Goal: Transaction & Acquisition: Purchase product/service

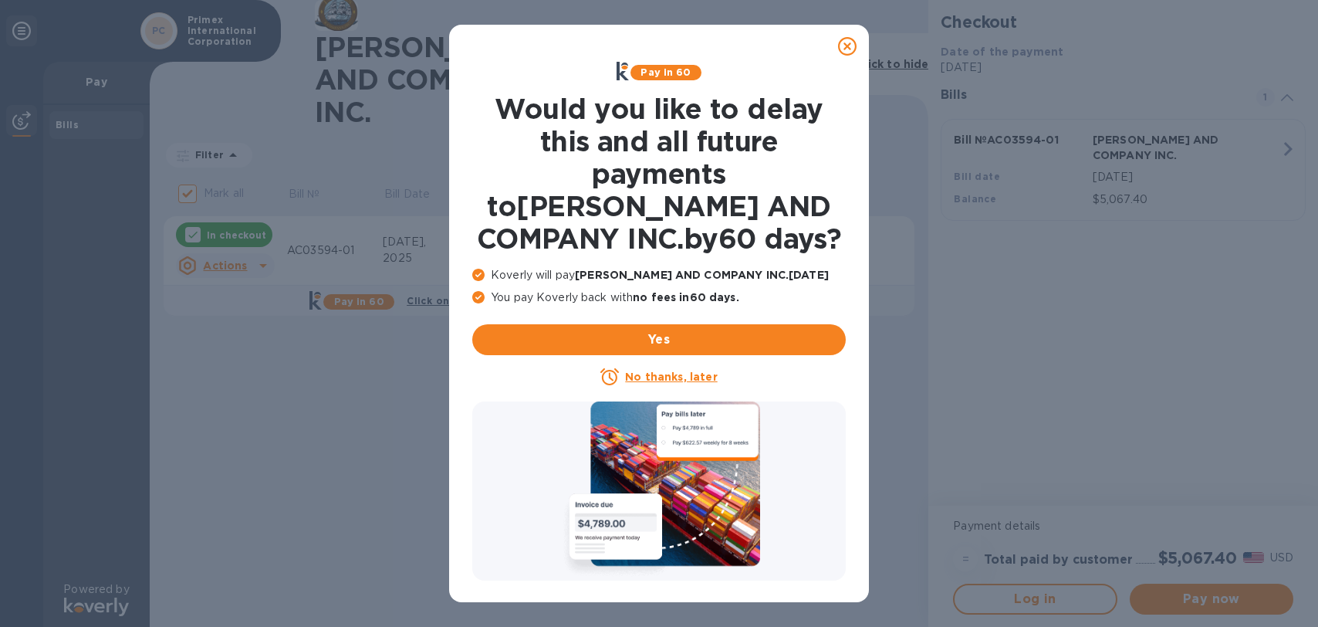
click at [685, 375] on u "No thanks, later" at bounding box center [671, 376] width 92 height 12
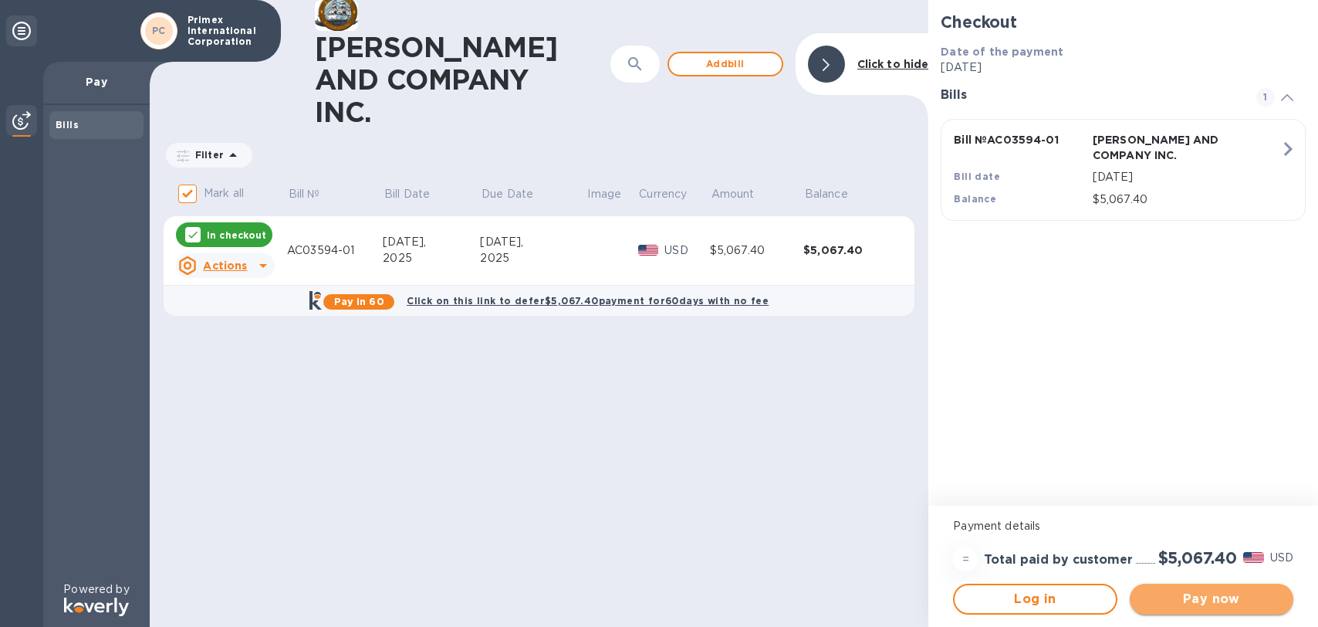
click at [1208, 601] on span "Pay now" at bounding box center [1211, 599] width 139 height 19
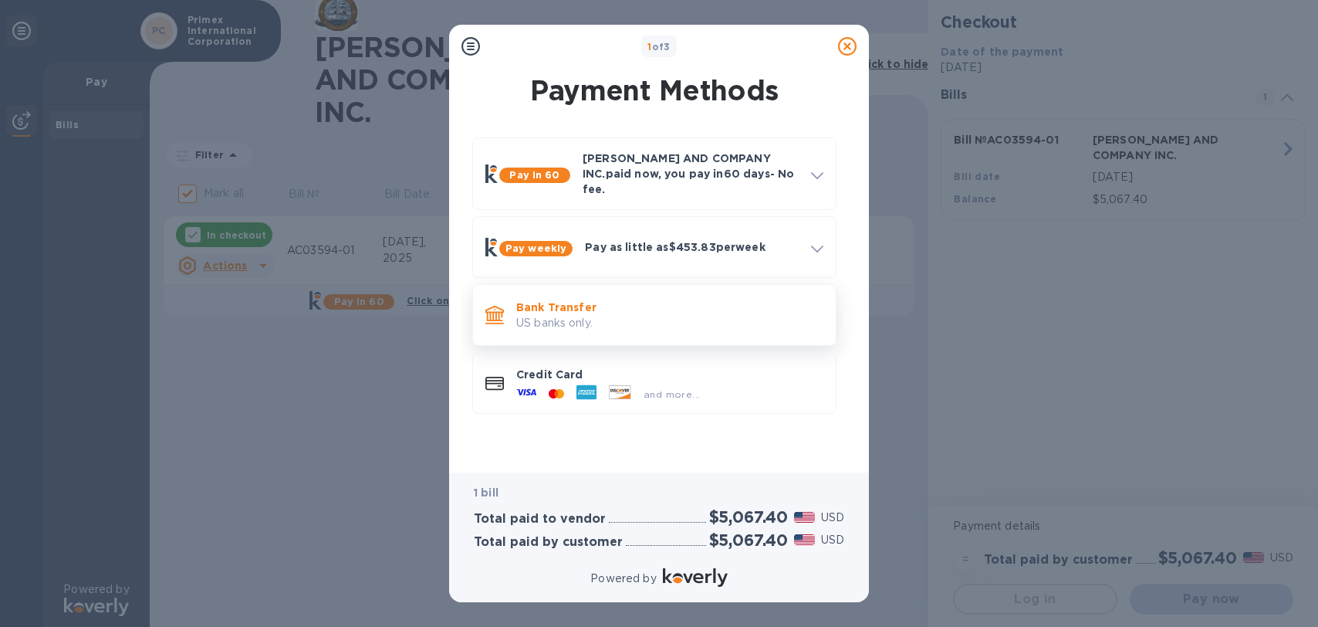
click at [570, 299] on p "Bank Transfer" at bounding box center [669, 306] width 307 height 15
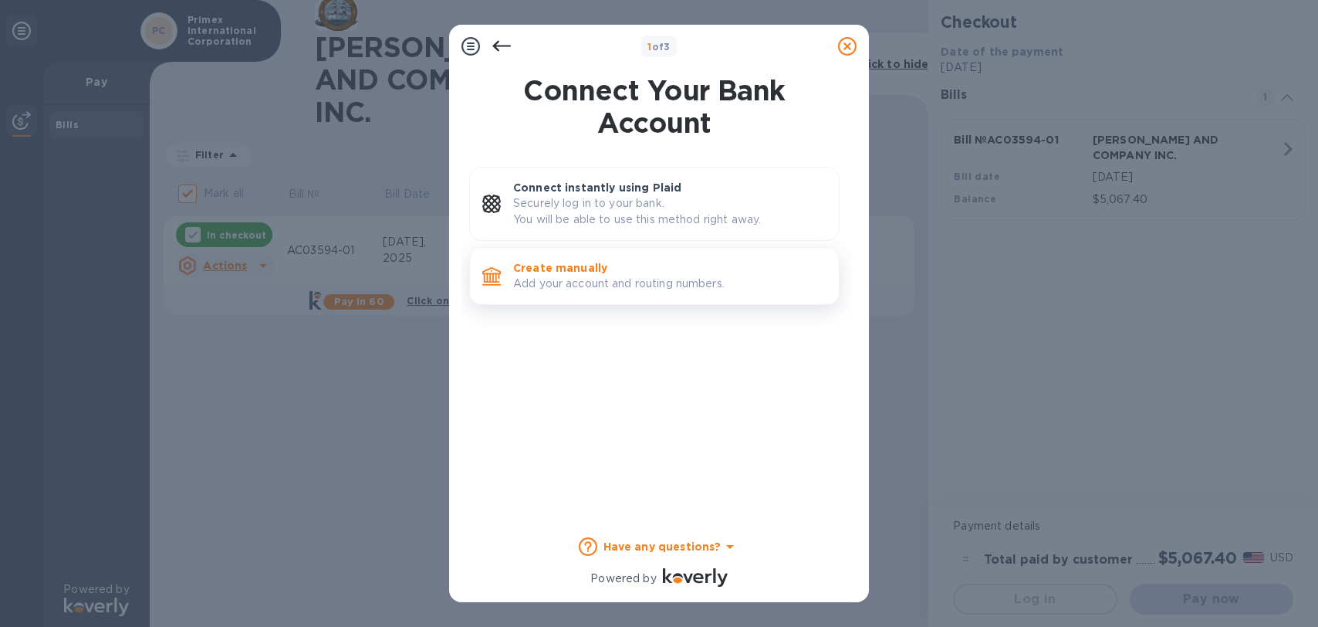
click at [576, 286] on p "Add your account and routing numbers." at bounding box center [669, 284] width 313 height 16
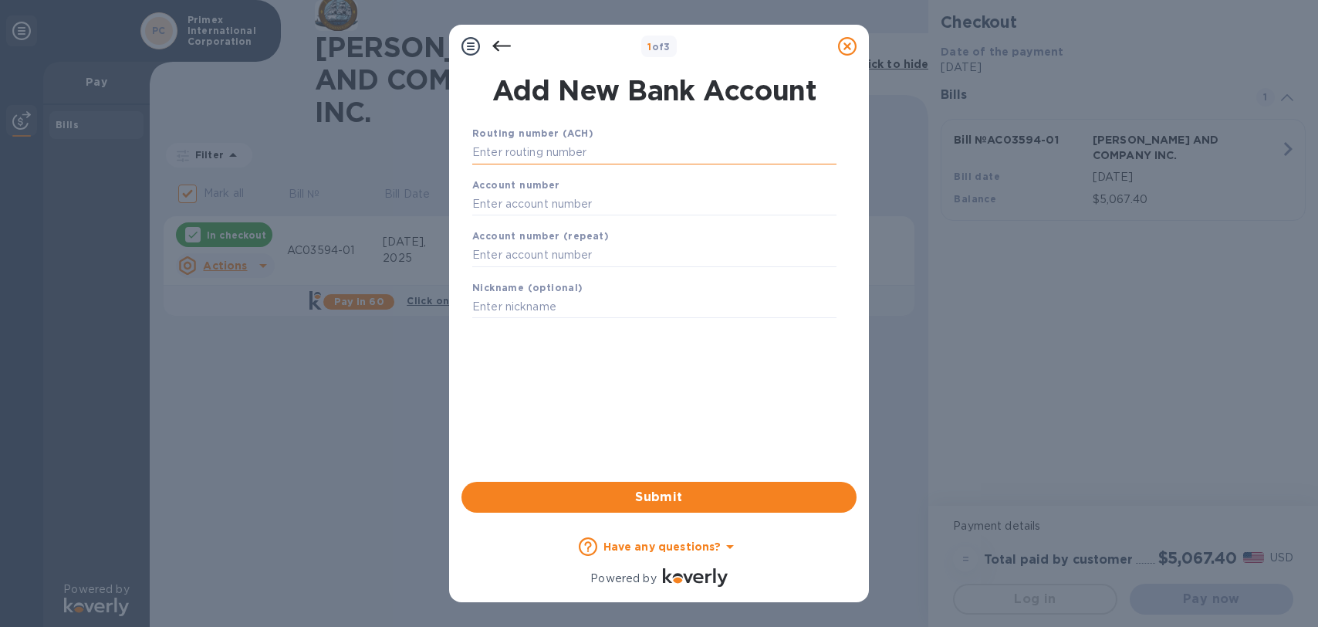
click at [515, 154] on input "text" at bounding box center [654, 152] width 364 height 23
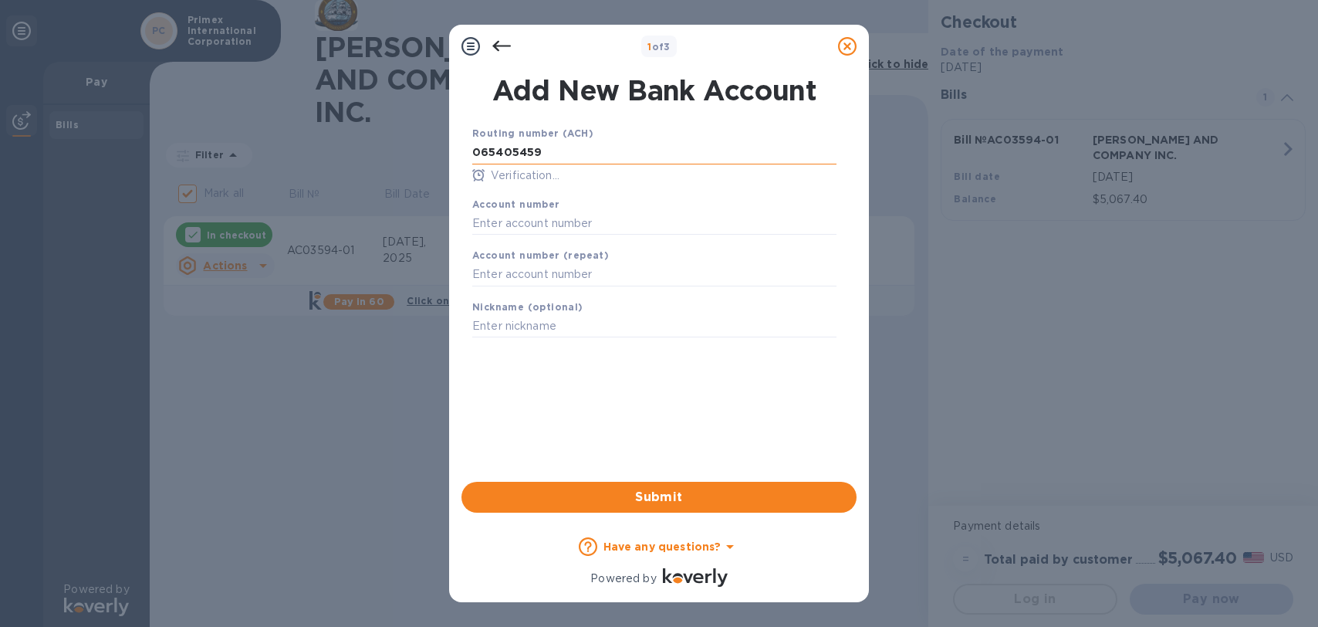
type input "065405459"
type input "0001370"
type input "[PERSON_NAME]"
click at [661, 500] on span "Submit" at bounding box center [659, 497] width 370 height 19
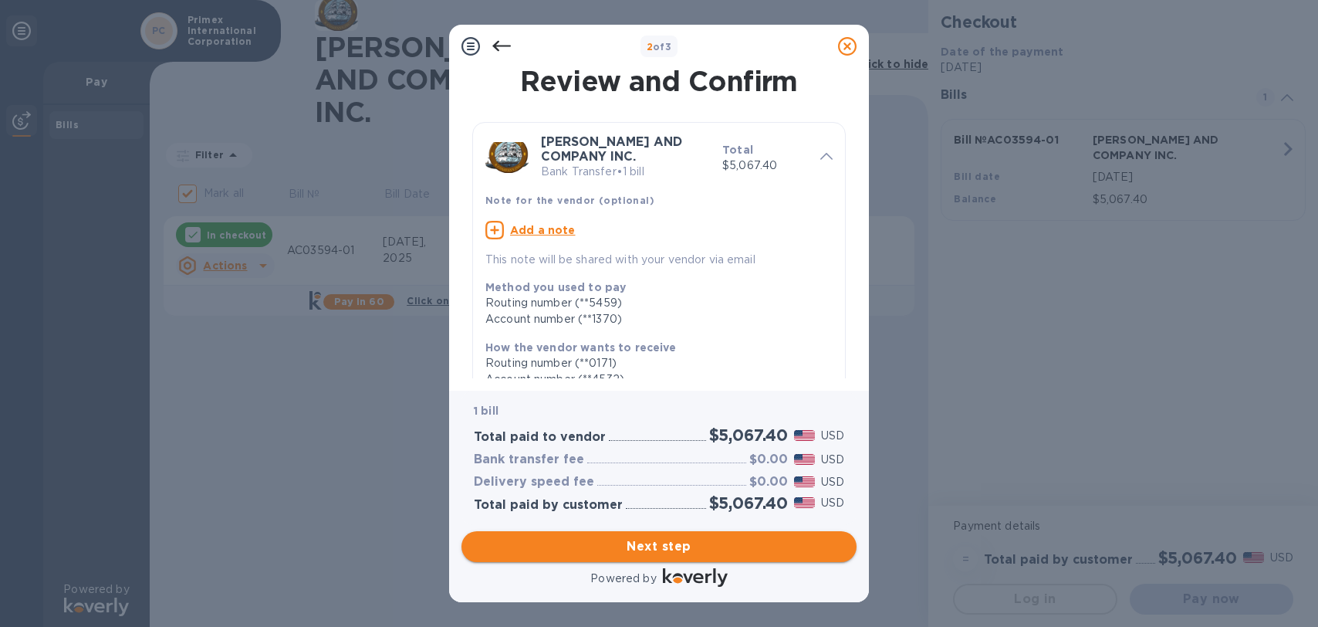
click at [668, 548] on span "Next step" at bounding box center [659, 546] width 370 height 19
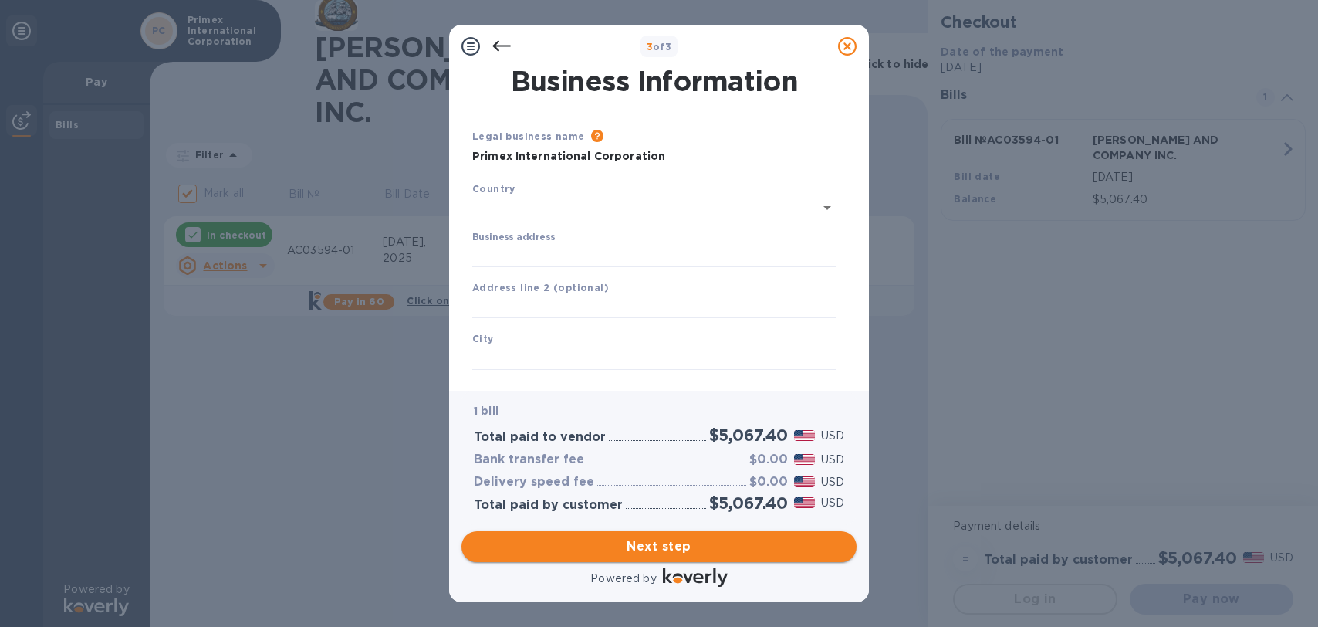
type input "[GEOGRAPHIC_DATA]"
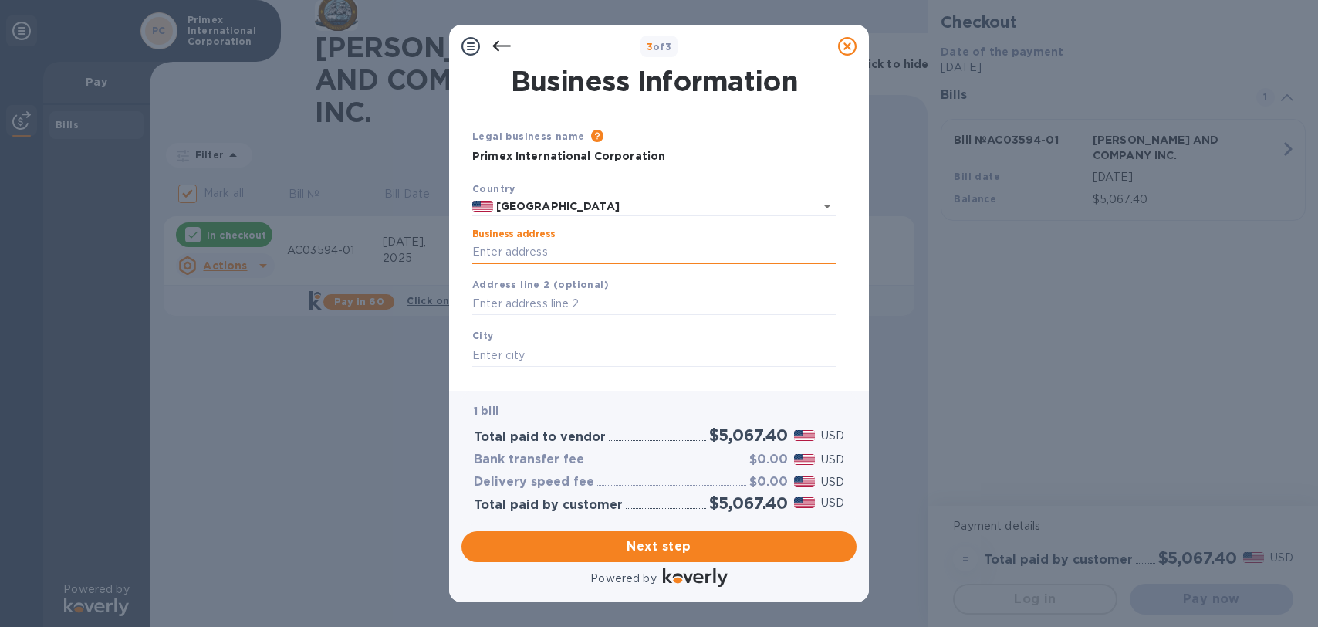
click at [509, 252] on input "Business address" at bounding box center [654, 252] width 364 height 23
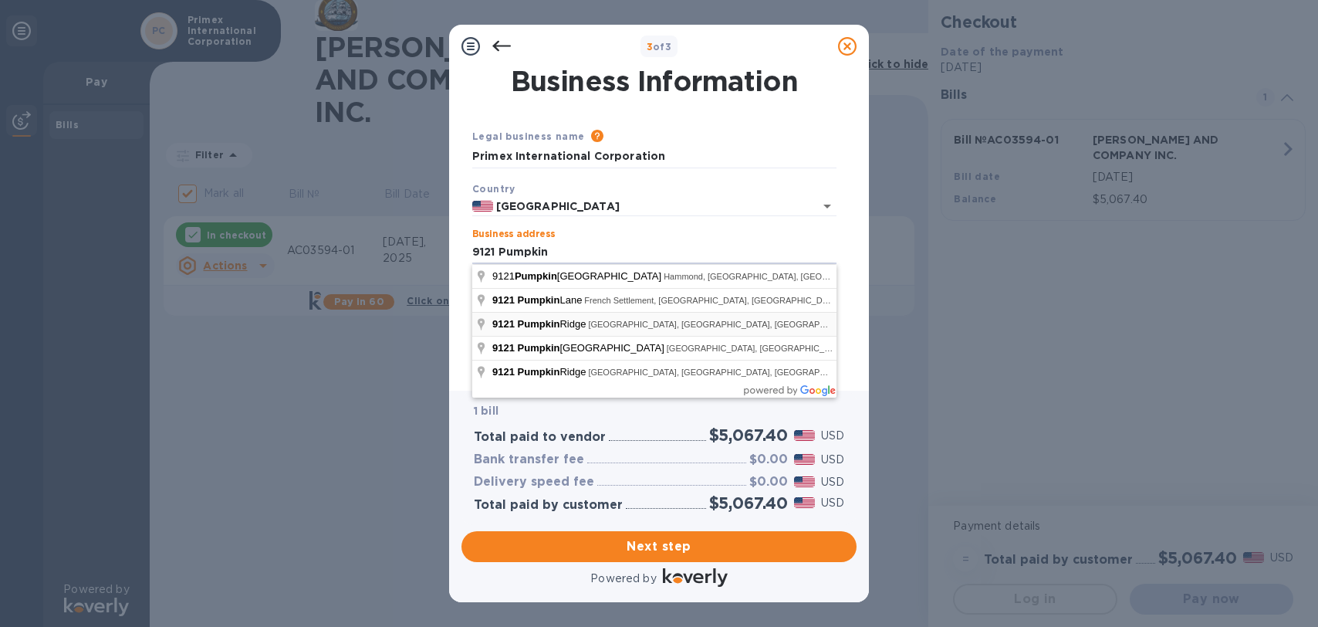
type input "[GEOGRAPHIC_DATA]"
type input "[GEOGRAPHIC_DATA][PERSON_NAME]"
type input "FL"
type input "34986"
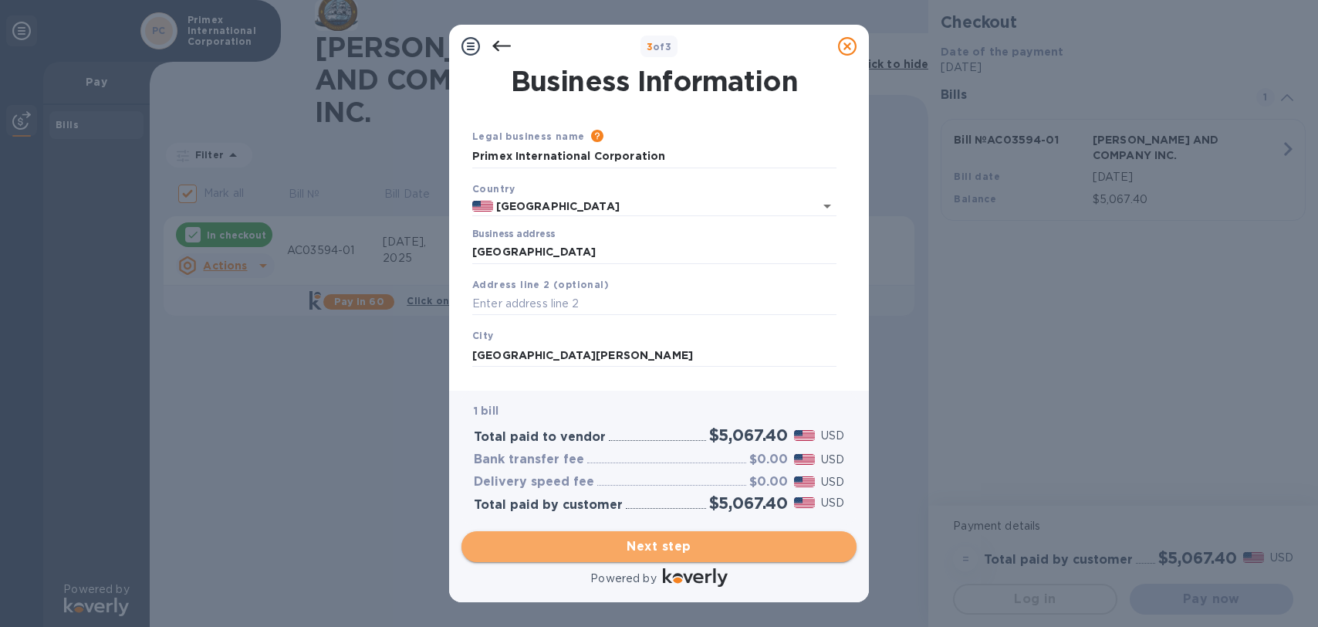
click at [663, 545] on span "Next step" at bounding box center [659, 546] width 370 height 19
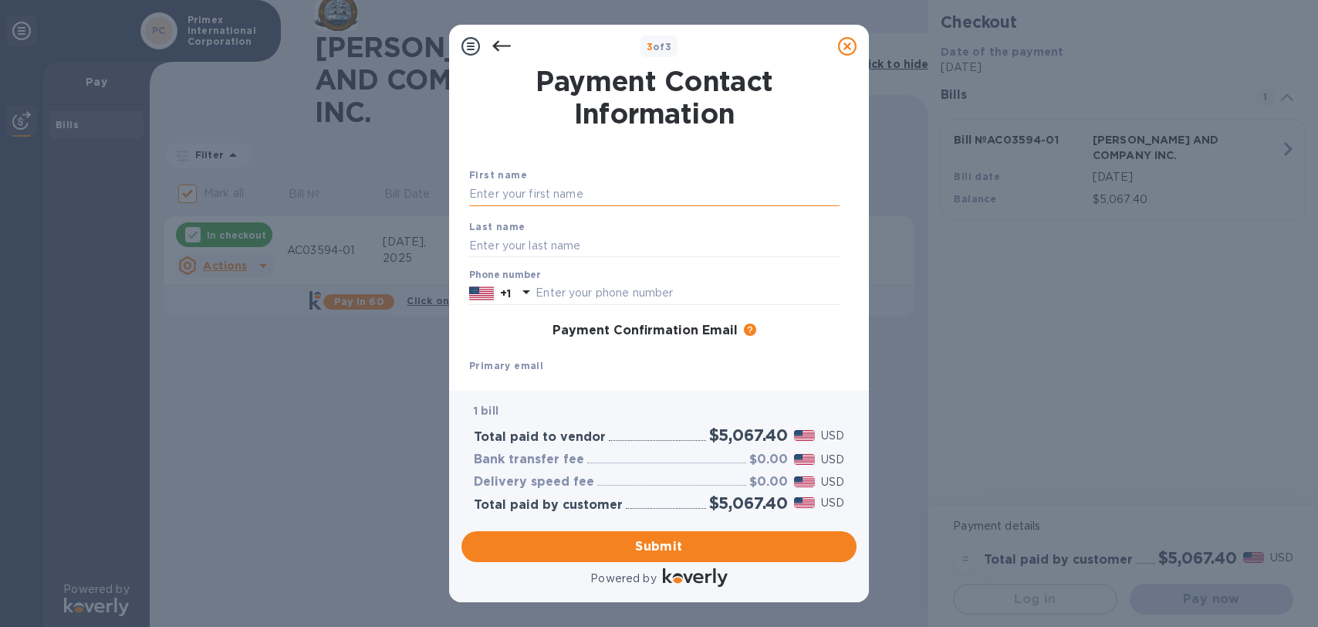
click at [525, 194] on input "text" at bounding box center [654, 194] width 370 height 23
type input "[PERSON_NAME]"
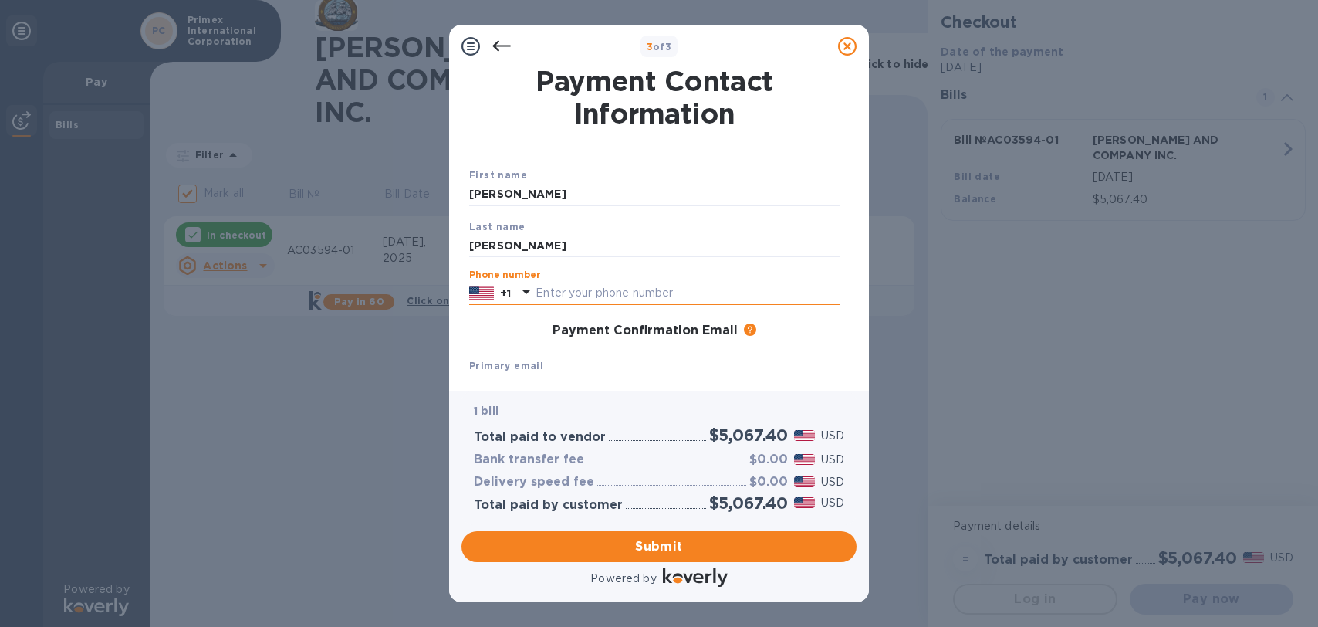
click at [655, 293] on input "text" at bounding box center [688, 293] width 304 height 23
type input "9853452171"
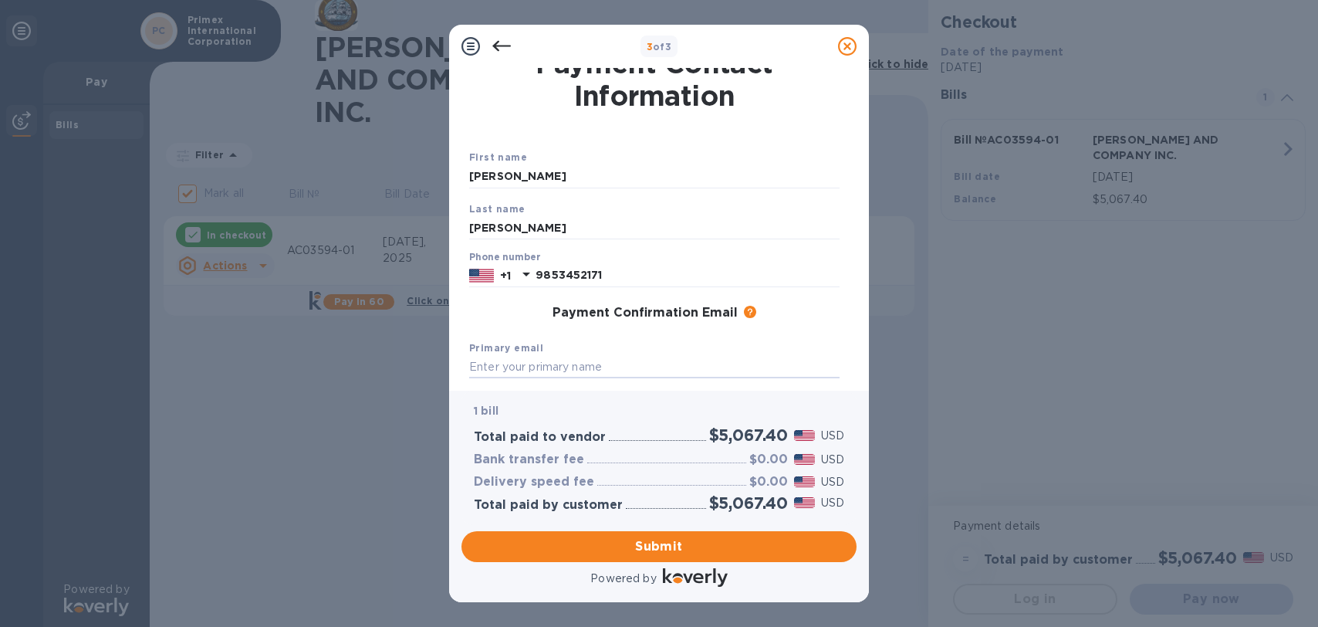
scroll to position [164, 0]
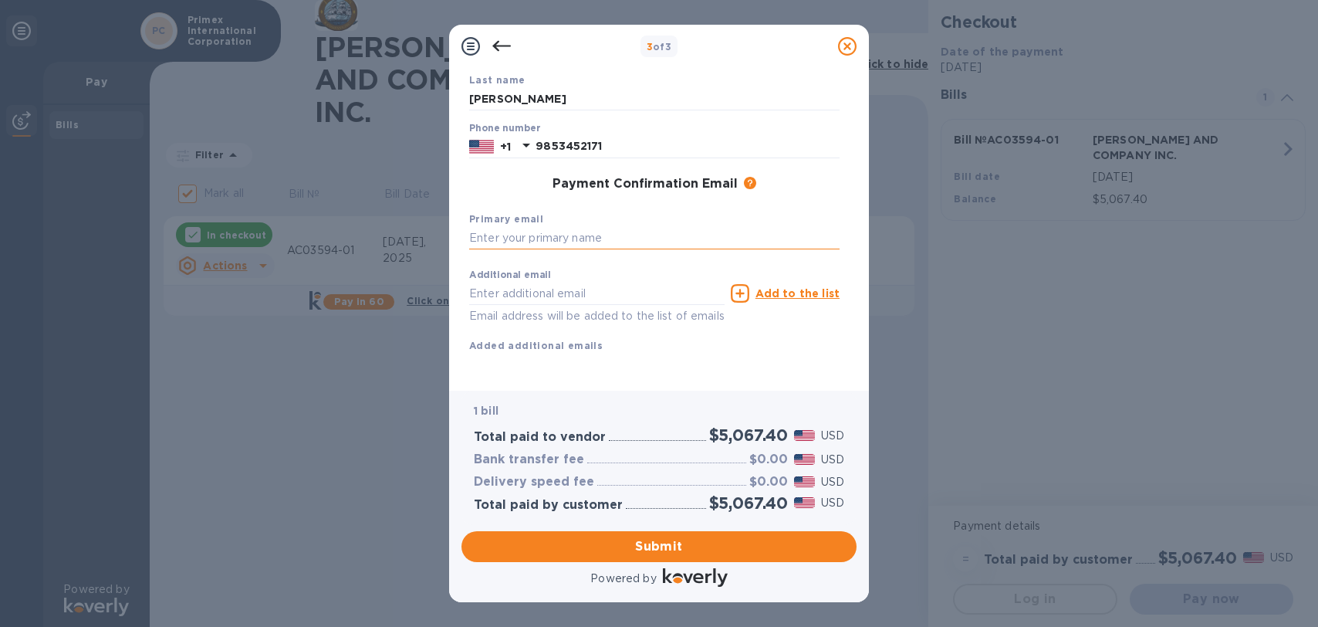
click at [502, 227] on input "text" at bounding box center [654, 238] width 370 height 23
type input "[EMAIL_ADDRESS][DOMAIN_NAME]"
click at [656, 547] on span "Submit" at bounding box center [659, 546] width 370 height 19
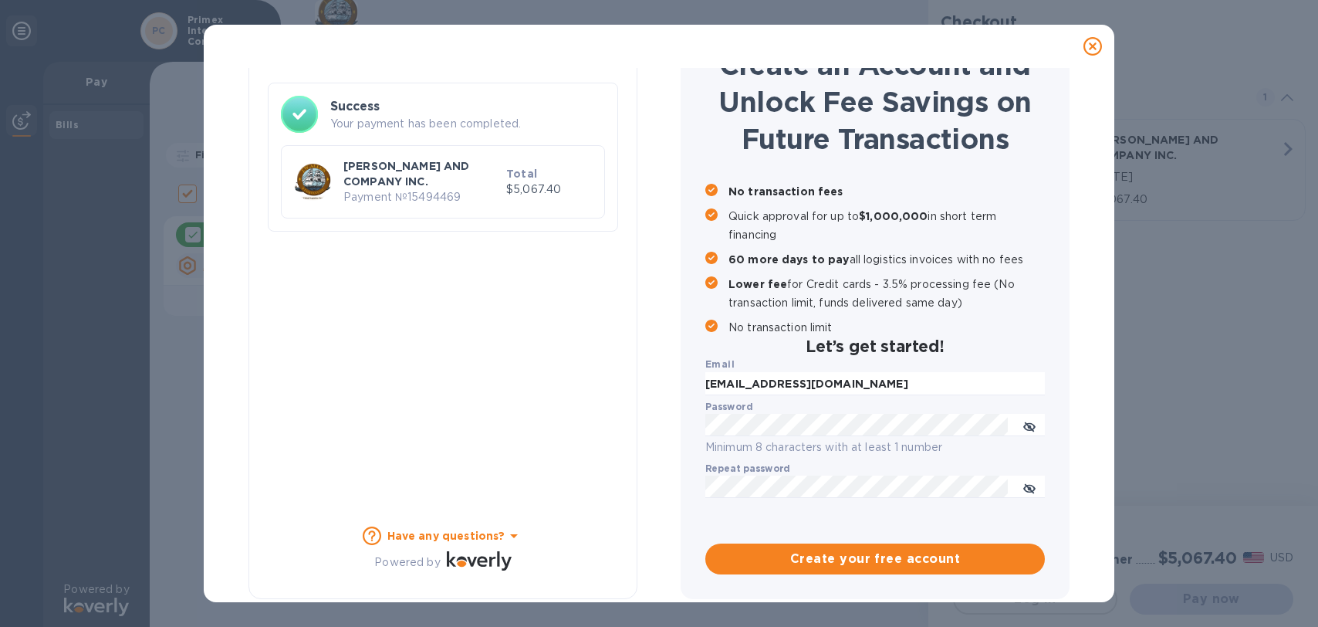
checkbox input "false"
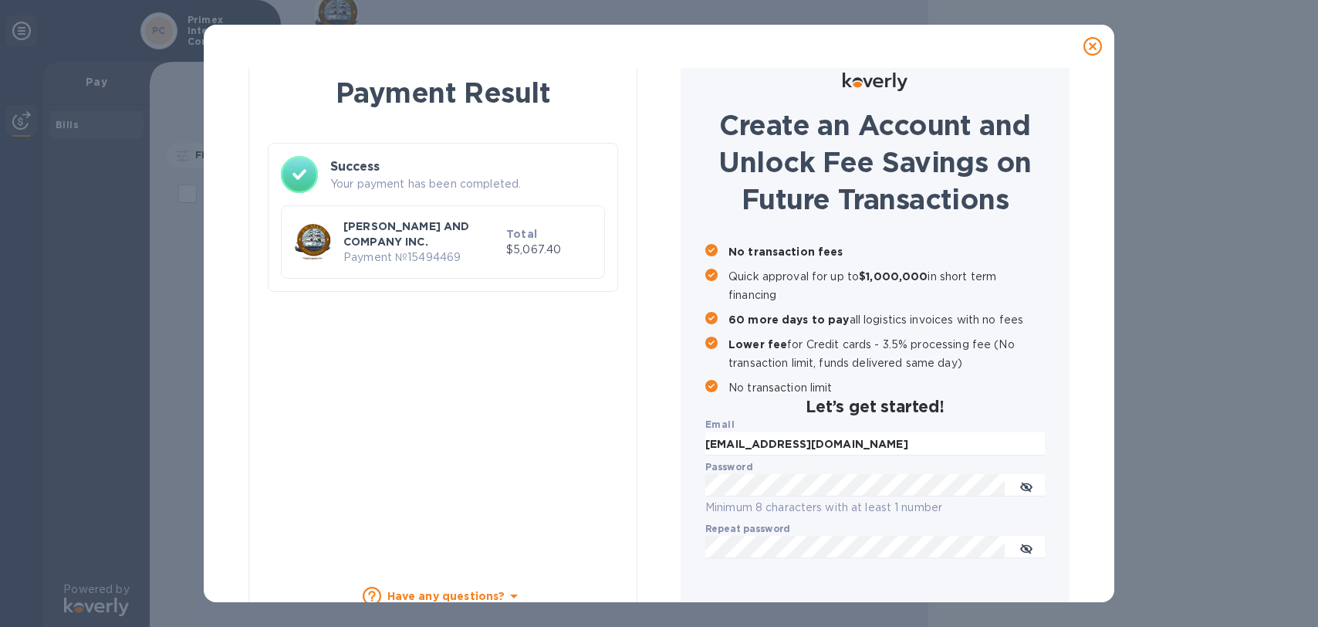
scroll to position [0, 0]
